Goal: Navigation & Orientation: Find specific page/section

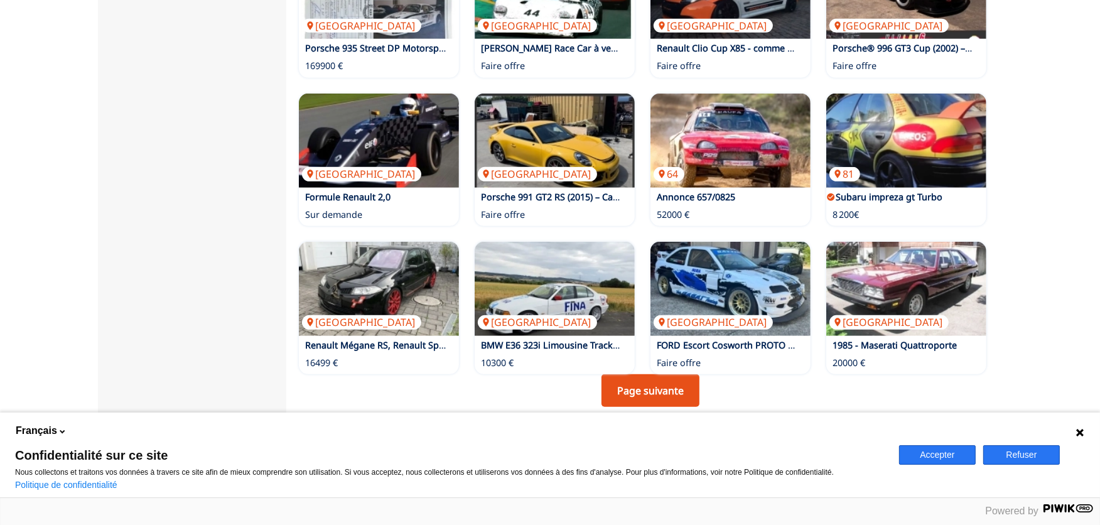
scroll to position [906, 0]
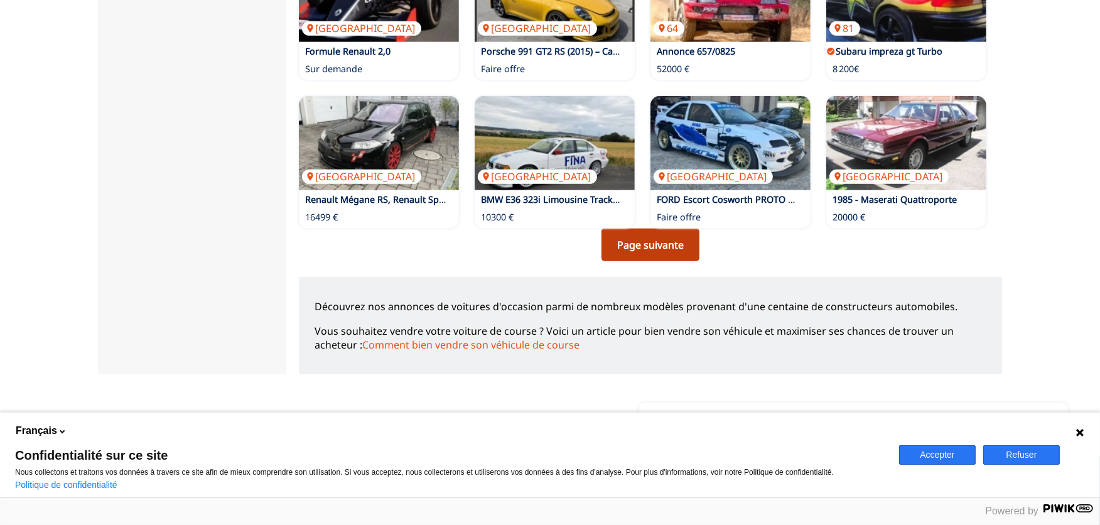
click at [632, 239] on link "Page suivante" at bounding box center [650, 245] width 98 height 33
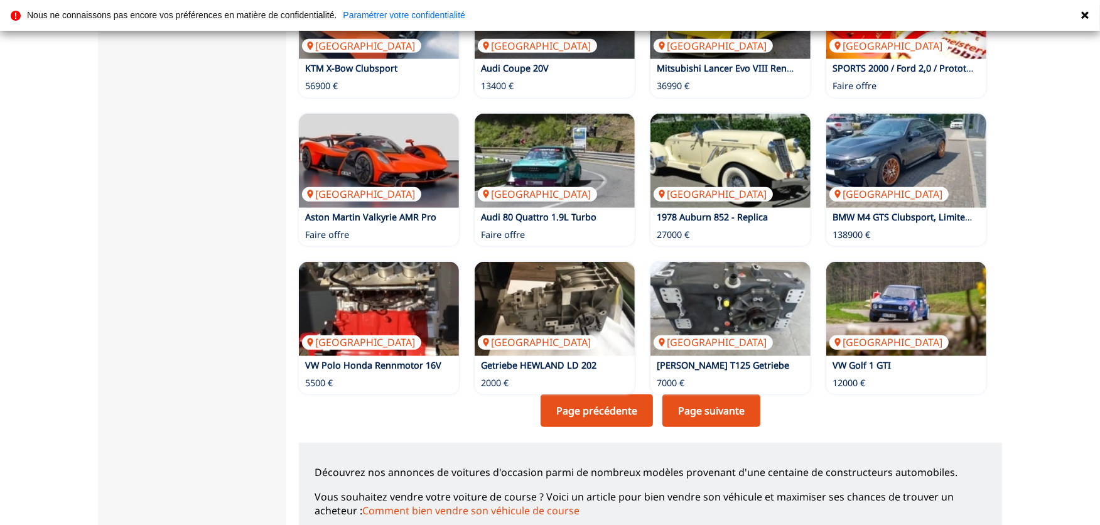
scroll to position [906, 0]
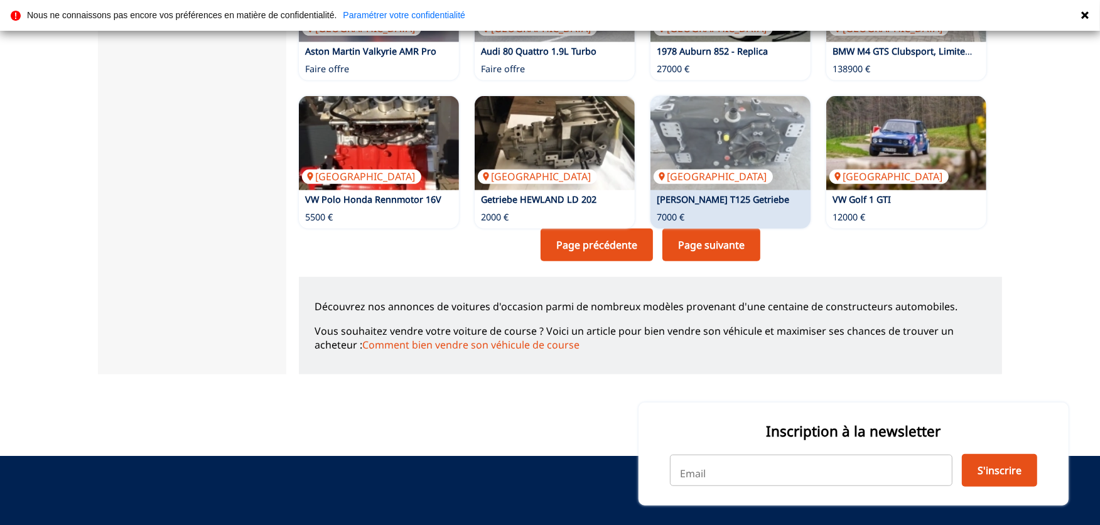
drag, startPoint x: 711, startPoint y: 235, endPoint x: 699, endPoint y: 237, distance: 11.5
click at [711, 235] on link "Page suivante" at bounding box center [711, 245] width 98 height 33
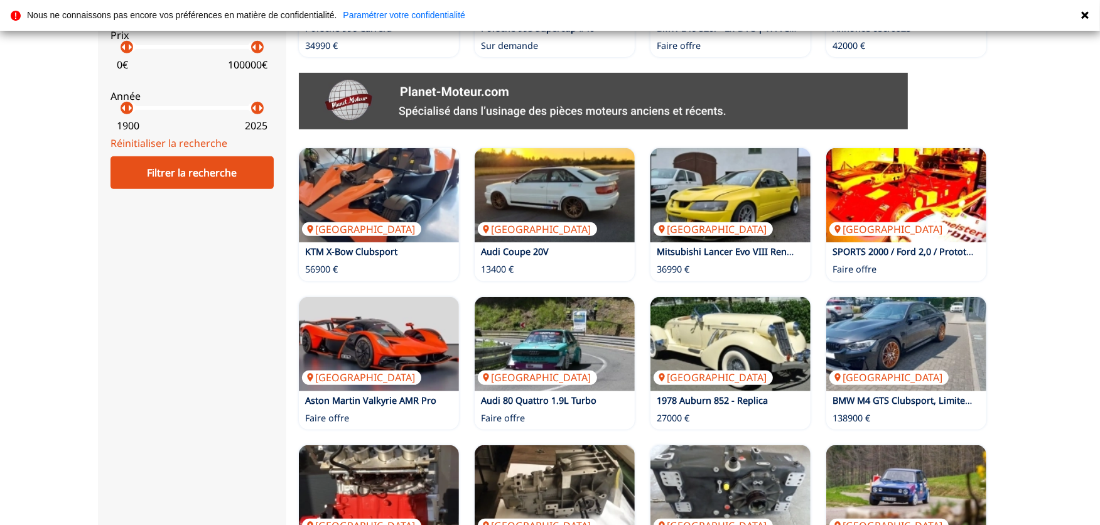
scroll to position [906, 0]
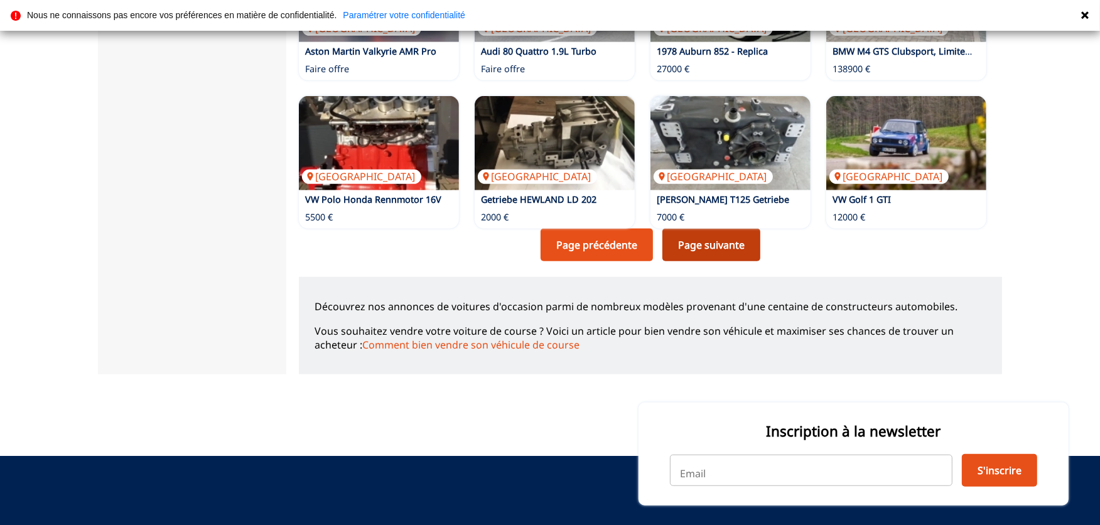
click at [695, 234] on link "Page suivante" at bounding box center [711, 245] width 98 height 33
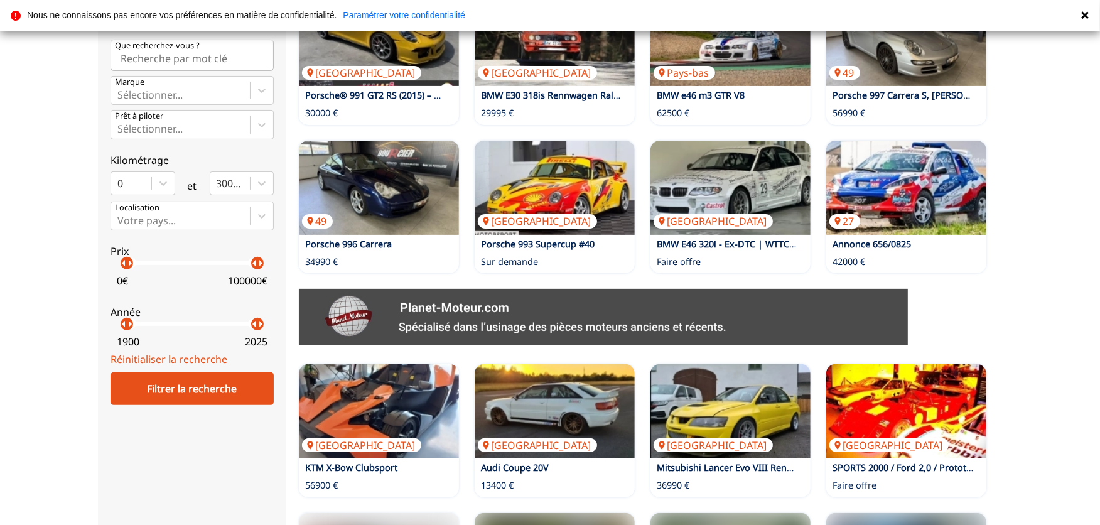
scroll to position [348, 0]
